Goal: Find specific page/section: Find specific page/section

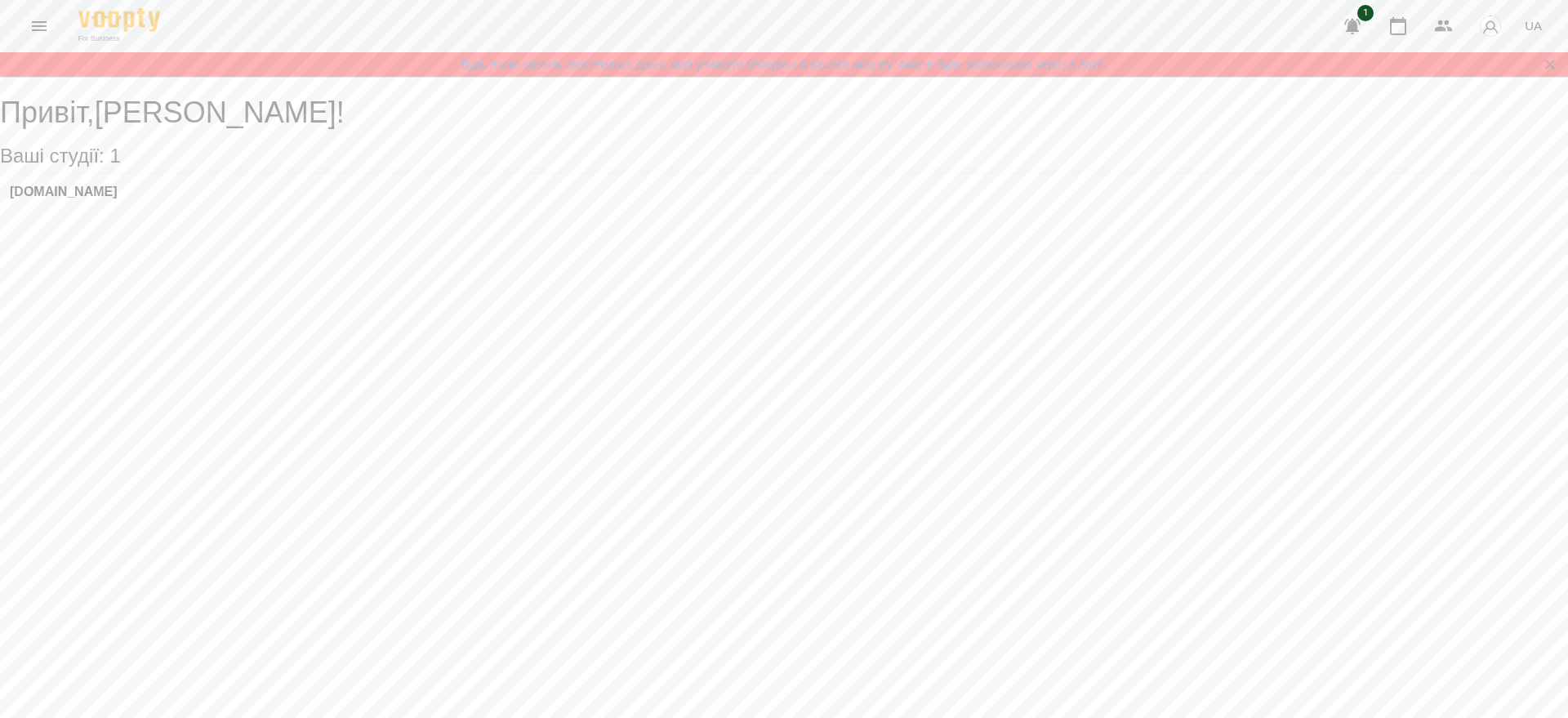
click at [34, 26] on icon "Menu" at bounding box center [39, 25] width 15 height 10
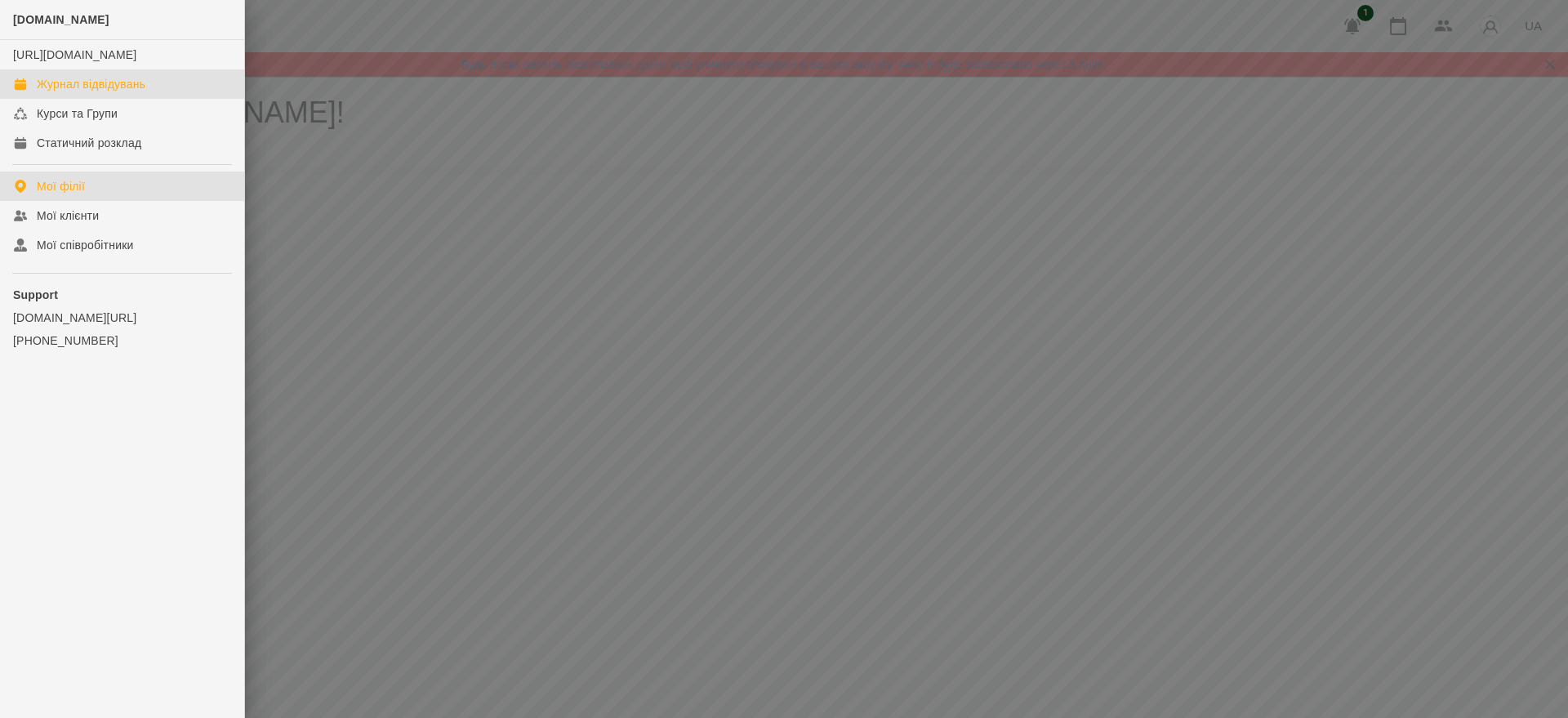
click at [85, 92] on div "Журнал відвідувань" at bounding box center [91, 84] width 109 height 17
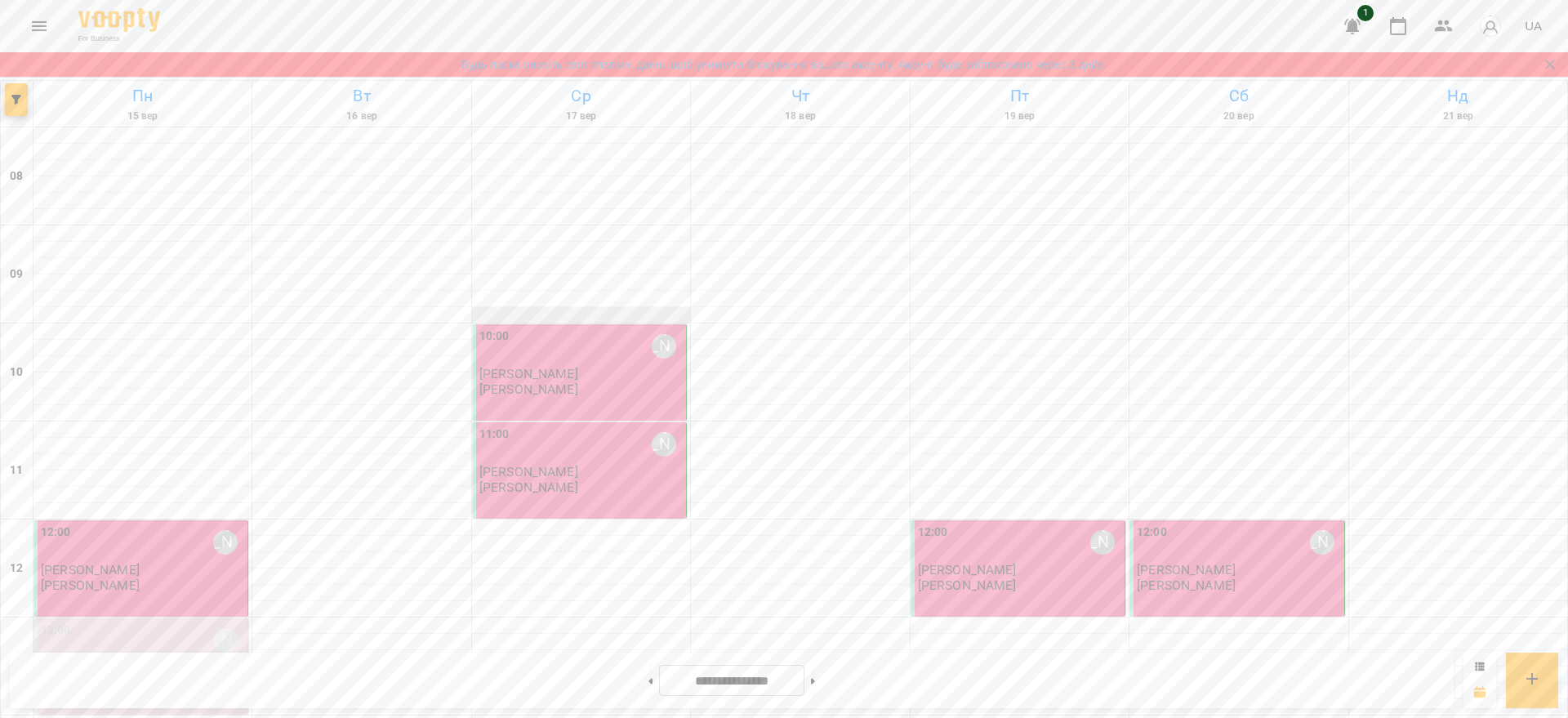
scroll to position [205, 0]
click at [1545, 68] on icon "Закрити сповіщення" at bounding box center [1550, 64] width 17 height 17
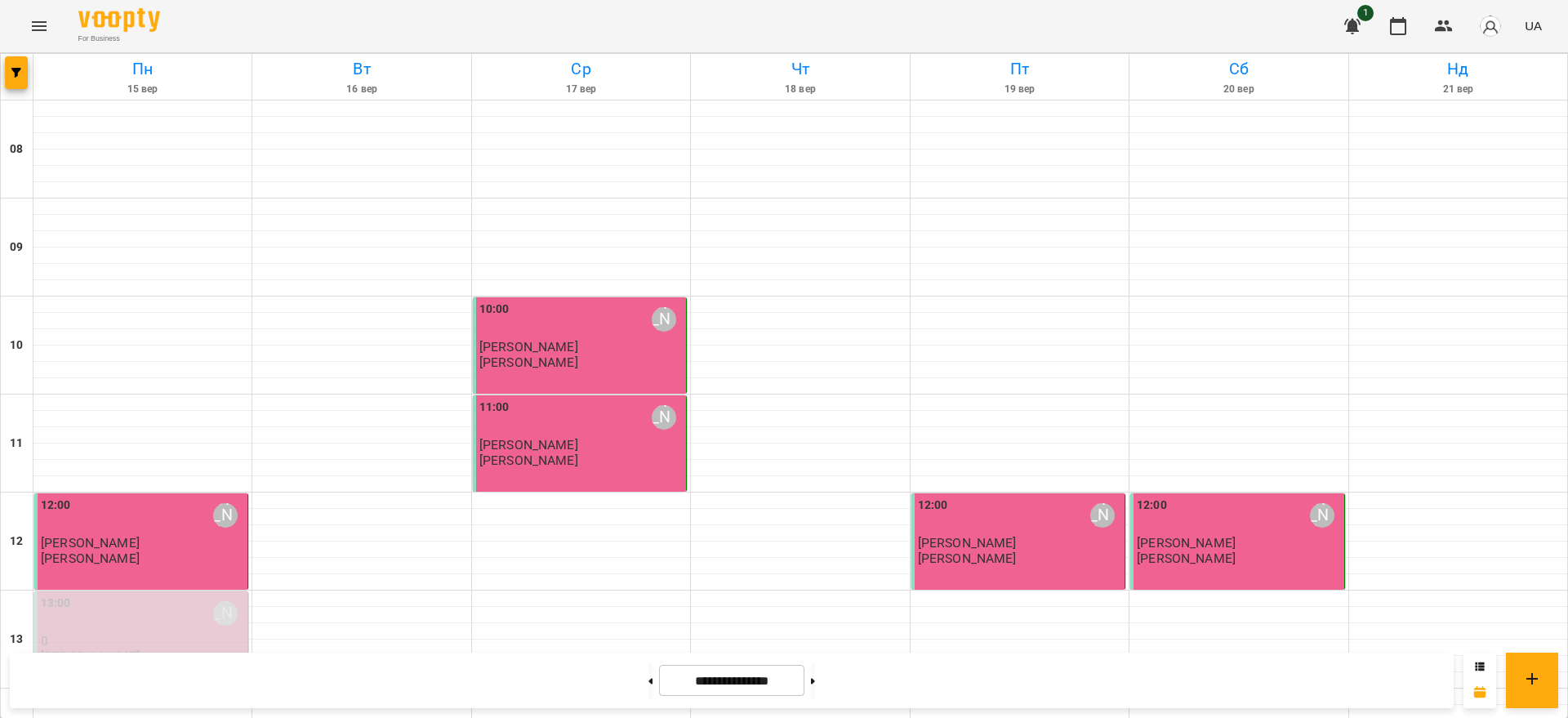
scroll to position [0, 0]
